Goal: Navigation & Orientation: Find specific page/section

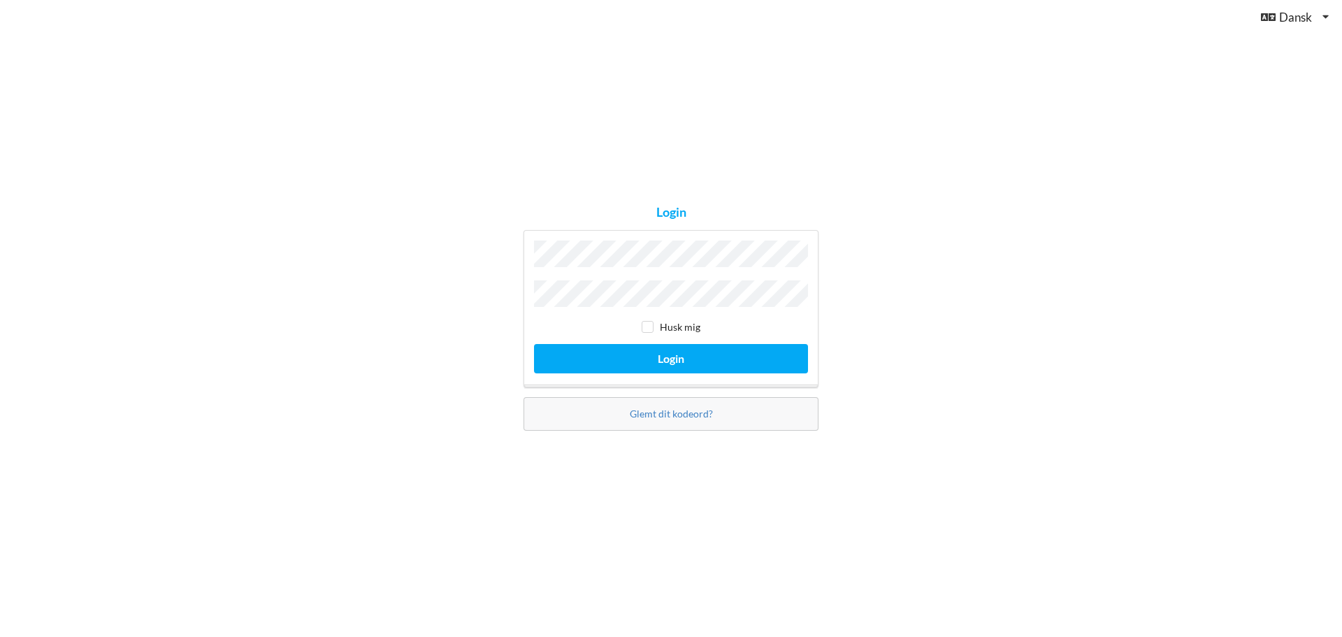
click at [534, 344] on button "Login" at bounding box center [671, 358] width 274 height 29
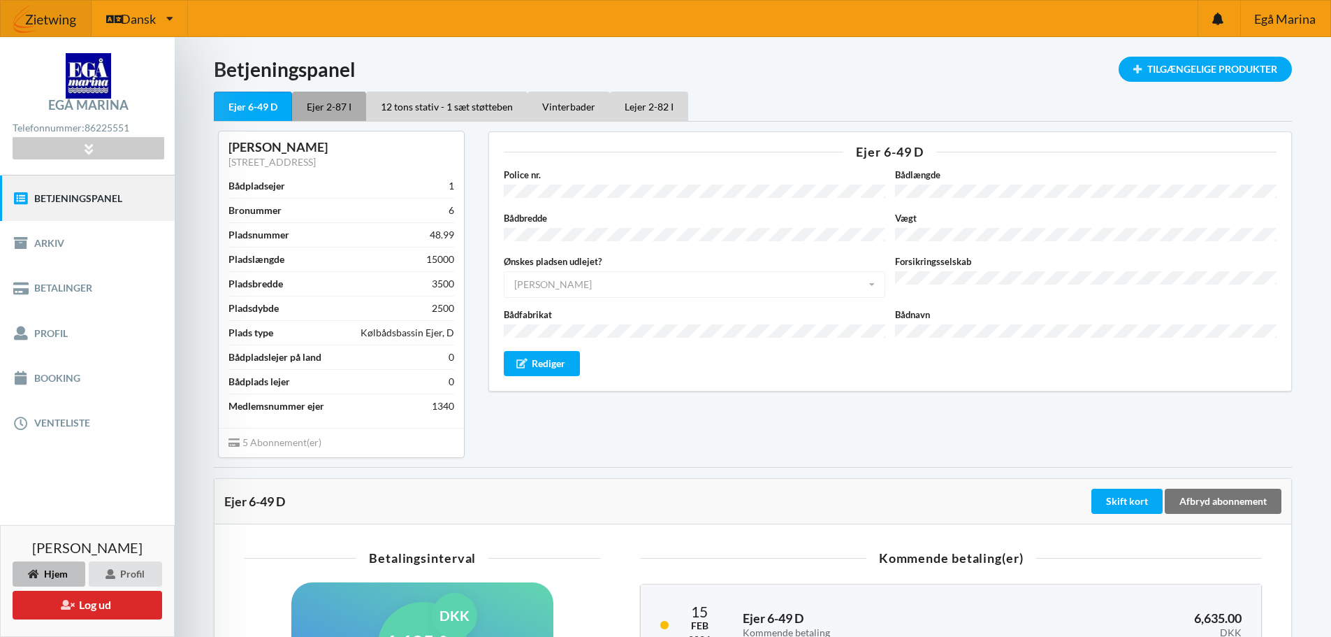
click at [323, 106] on div "Ejer 2-87 I" at bounding box center [329, 106] width 74 height 29
click at [656, 108] on div "Lejer 2-82 I" at bounding box center [650, 106] width 78 height 29
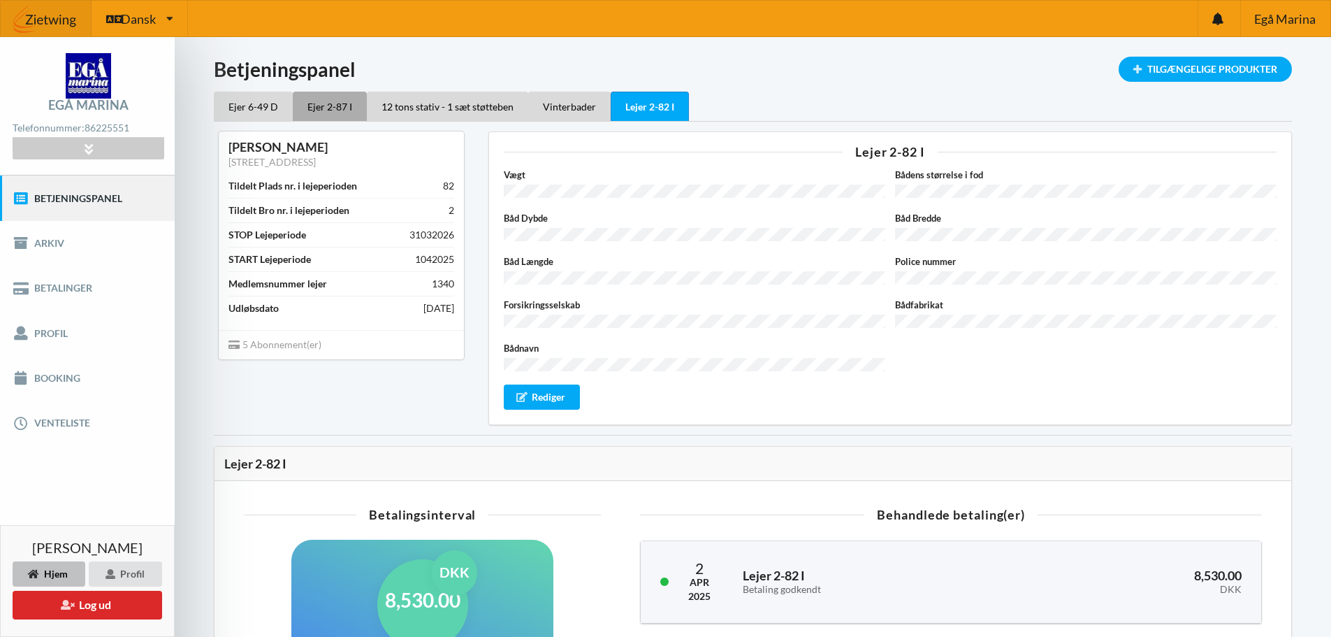
click at [330, 105] on div "Ejer 2-87 I" at bounding box center [330, 106] width 74 height 29
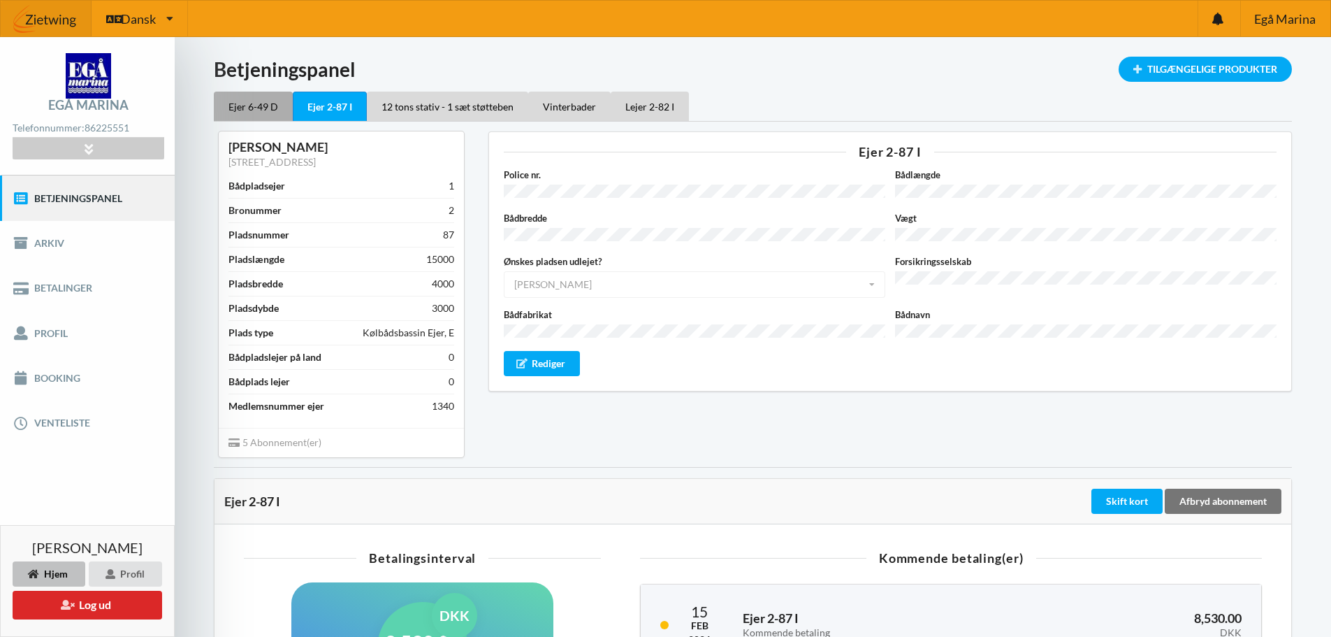
click at [256, 106] on div "Ejer 6-49 D" at bounding box center [253, 106] width 79 height 29
click at [310, 101] on div "Ejer 2-87 I" at bounding box center [329, 106] width 74 height 29
click at [420, 107] on div "12 tons stativ - 1 sæt støtteben" at bounding box center [447, 106] width 161 height 29
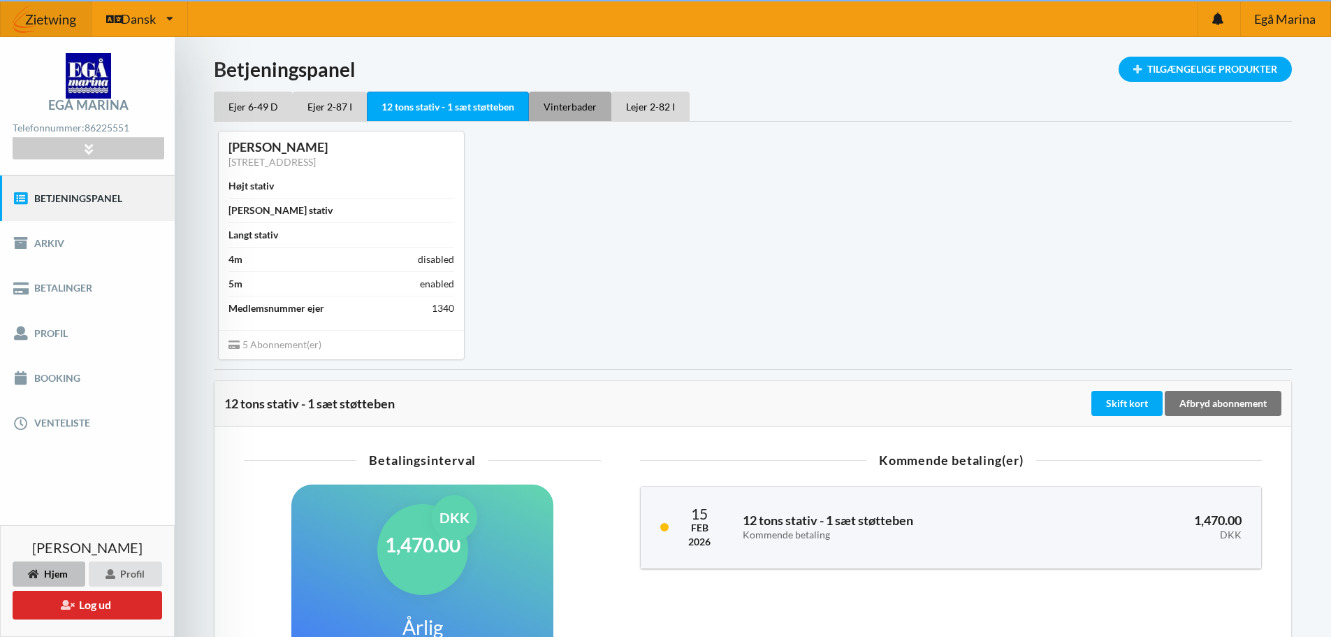
click at [578, 105] on div "Vinterbader" at bounding box center [570, 106] width 82 height 29
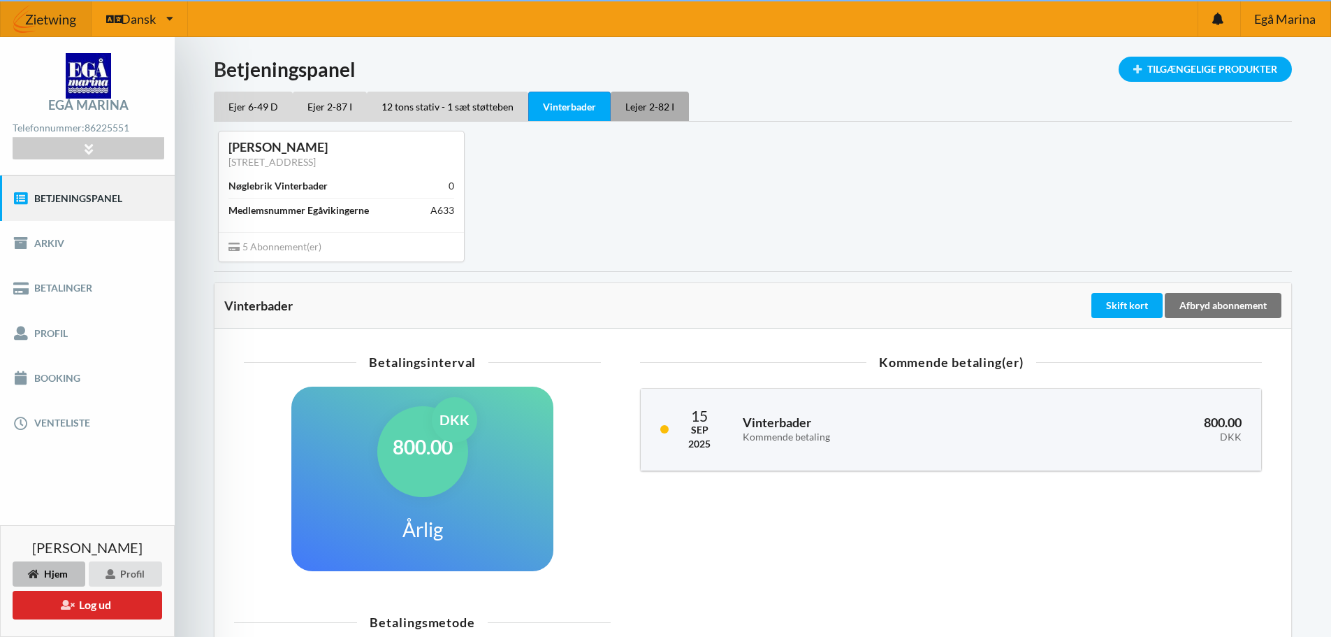
click at [647, 111] on div "Lejer 2-82 I" at bounding box center [650, 106] width 78 height 29
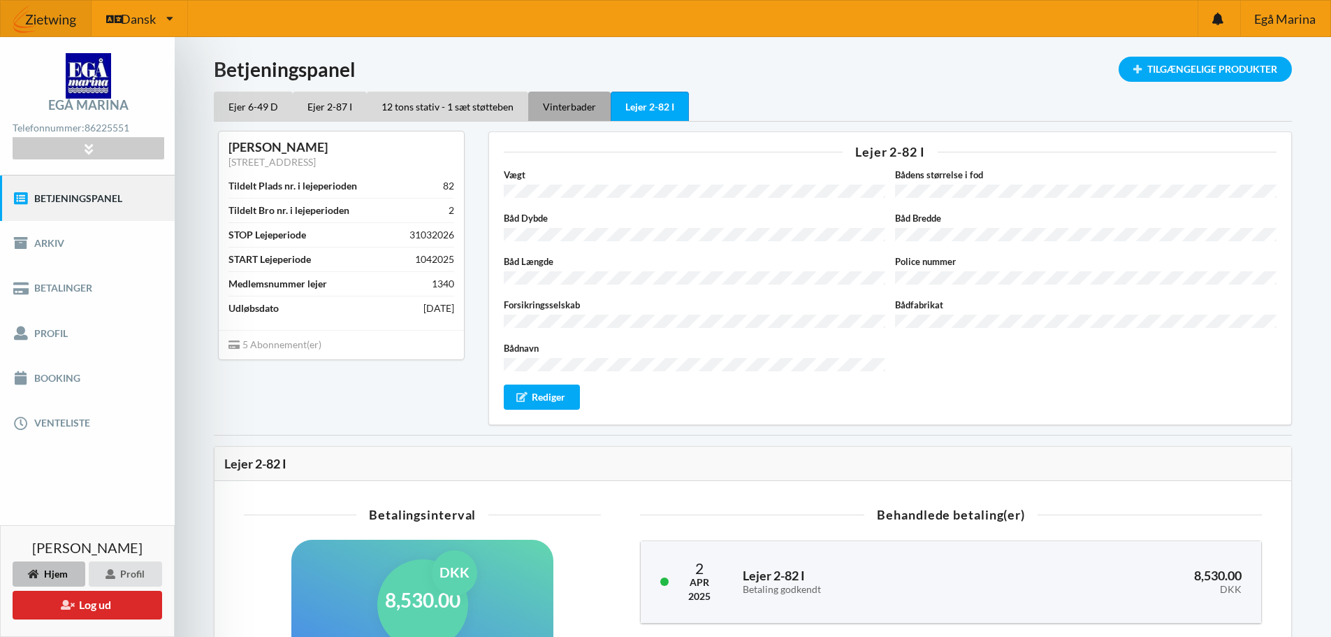
click at [550, 103] on div "Vinterbader" at bounding box center [569, 106] width 82 height 29
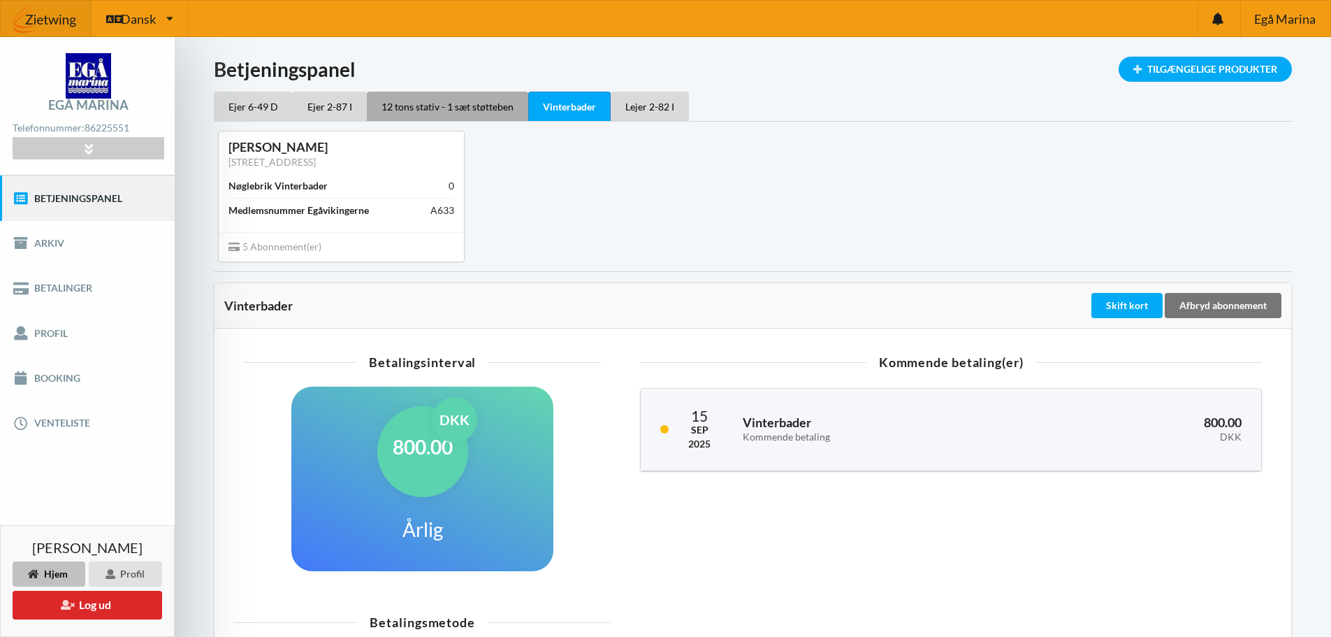
click at [461, 115] on div "12 tons stativ - 1 sæt støtteben" at bounding box center [447, 106] width 161 height 29
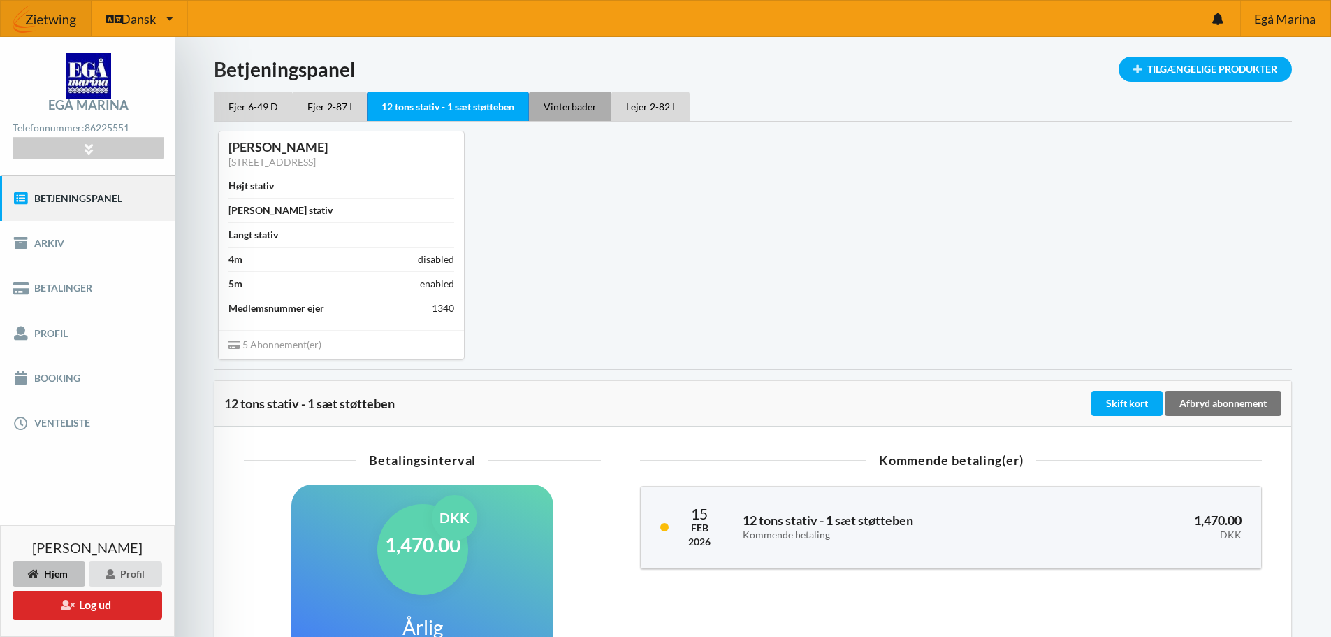
click at [552, 109] on div "Vinterbader" at bounding box center [570, 106] width 82 height 29
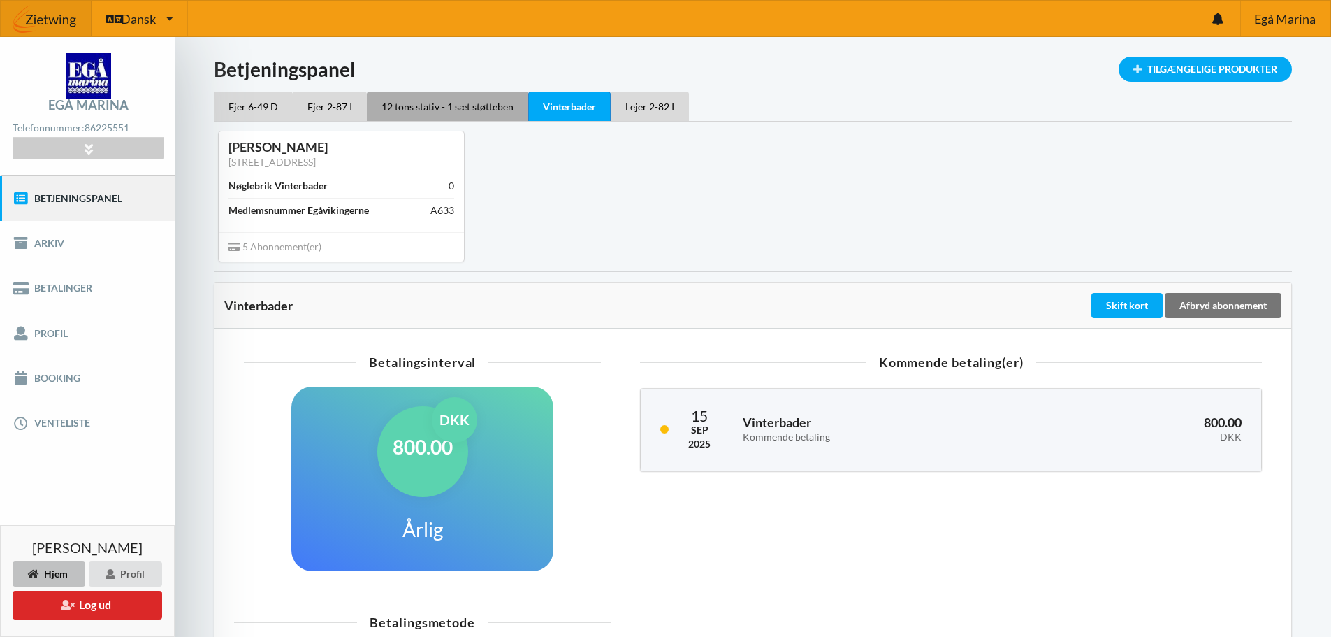
click at [432, 107] on div "12 tons stativ - 1 sæt støtteben" at bounding box center [447, 106] width 161 height 29
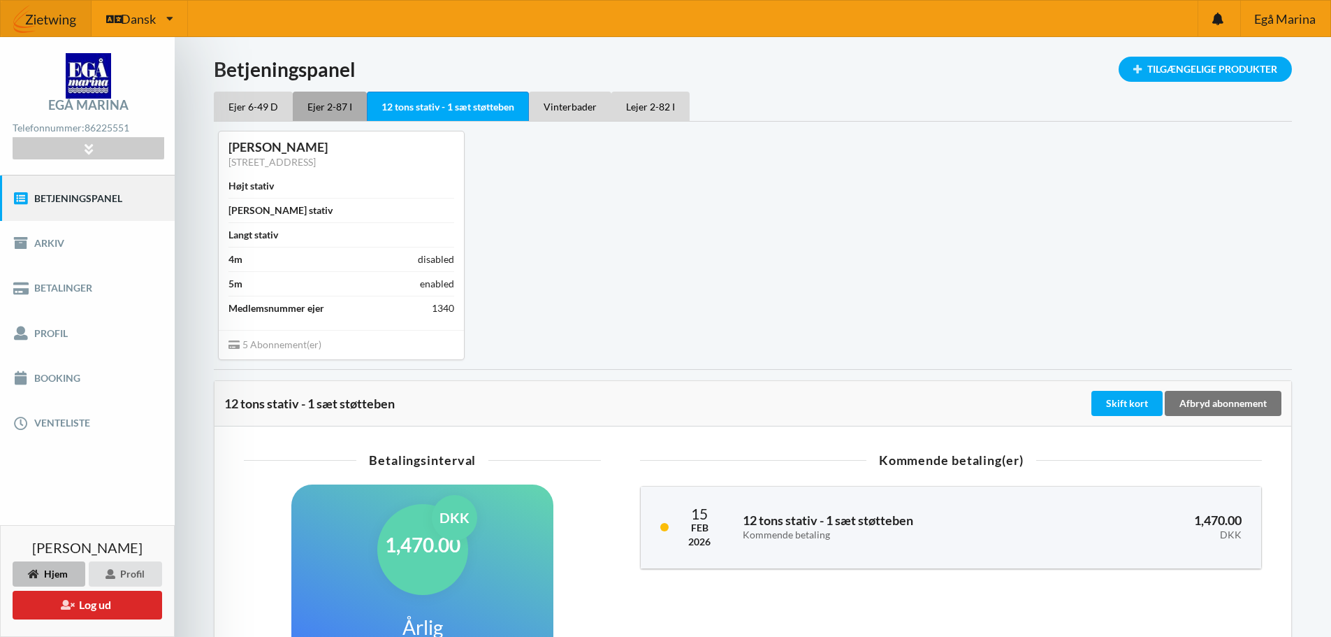
click at [325, 106] on div "Ejer 2-87 I" at bounding box center [330, 106] width 74 height 29
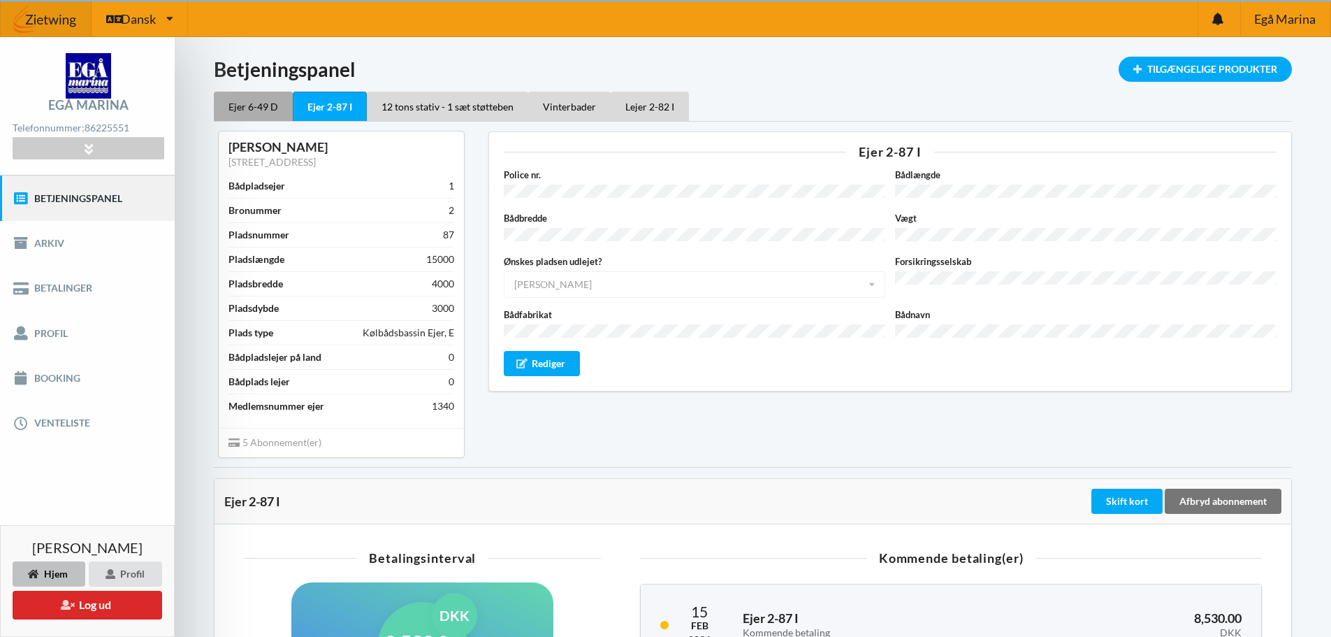
click at [251, 105] on div "Ejer 6-49 D" at bounding box center [253, 106] width 79 height 29
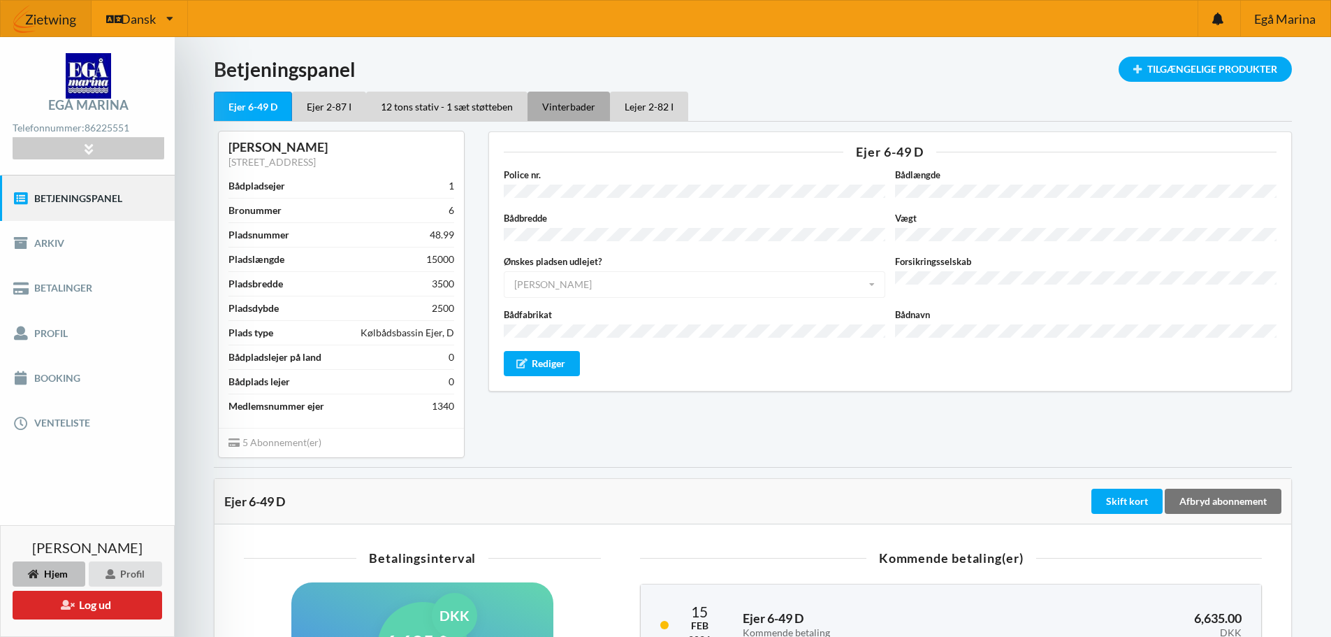
click at [565, 108] on div "Vinterbader" at bounding box center [569, 106] width 82 height 29
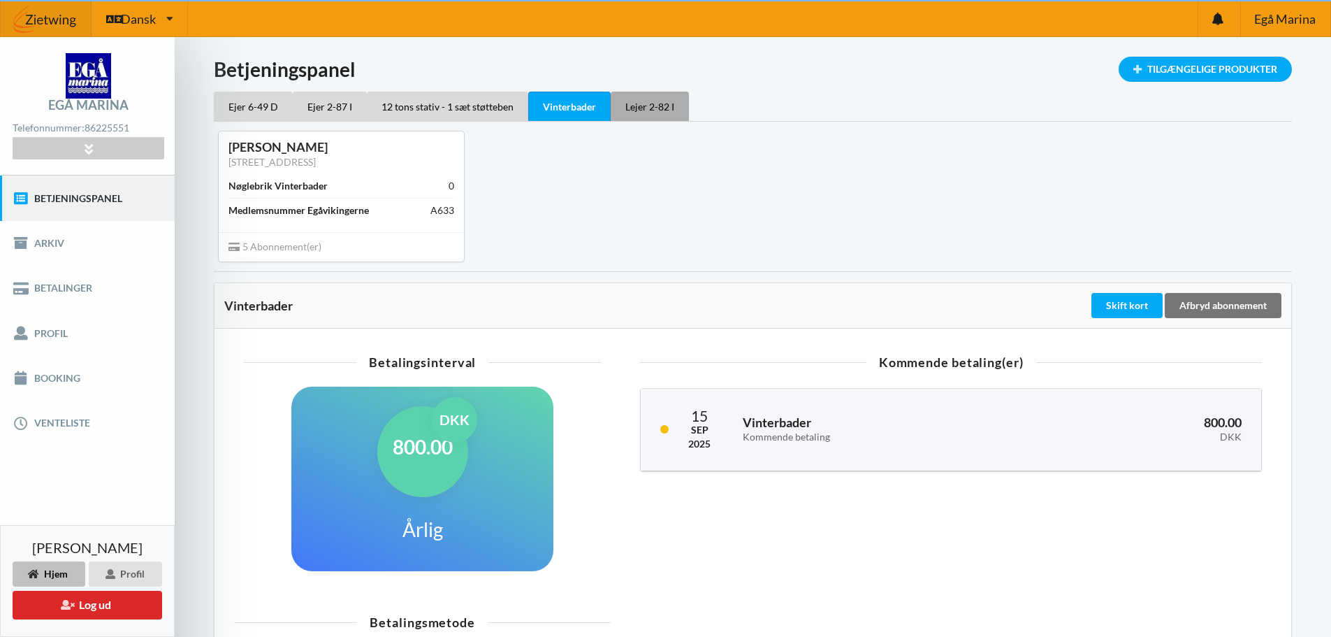
click at [632, 101] on div "Lejer 2-82 I" at bounding box center [650, 106] width 78 height 29
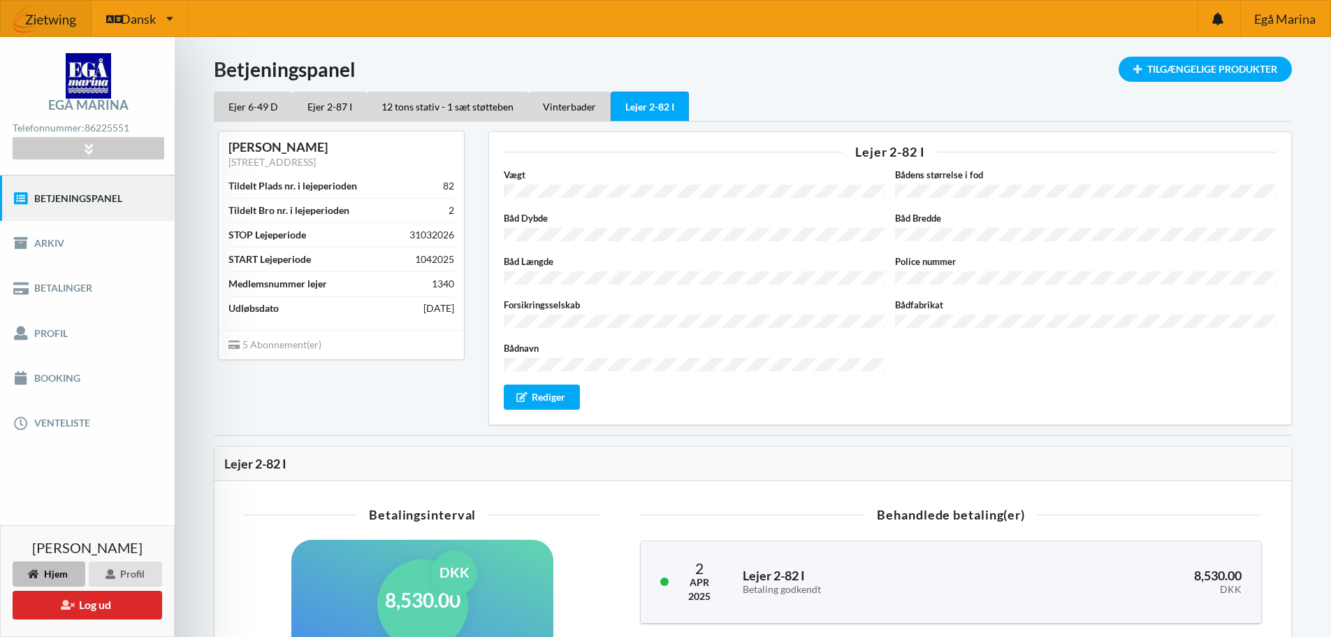
click at [44, 194] on link "Betjeningspanel" at bounding box center [87, 197] width 175 height 45
click at [242, 107] on div "Ejer 6-49 D" at bounding box center [253, 106] width 79 height 29
